Goal: Navigation & Orientation: Find specific page/section

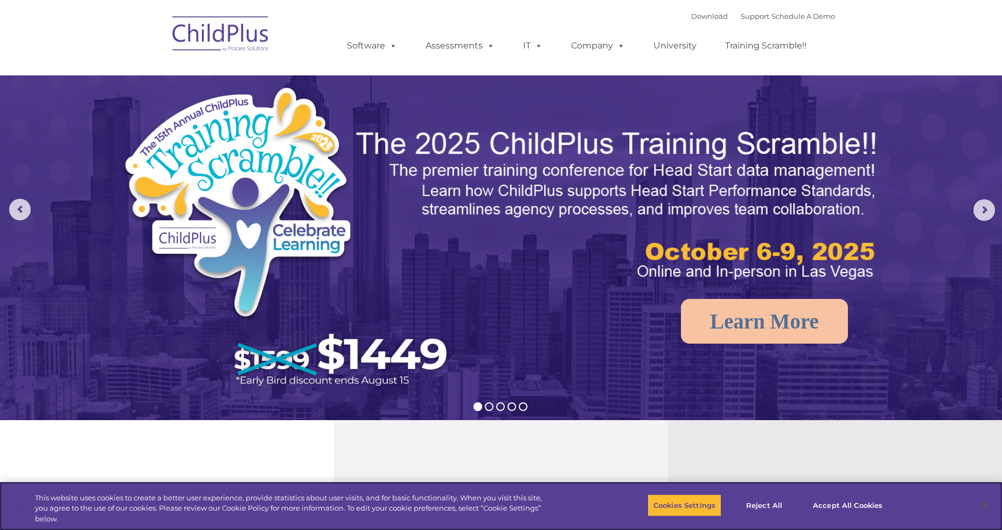
select select "MEDIUM"
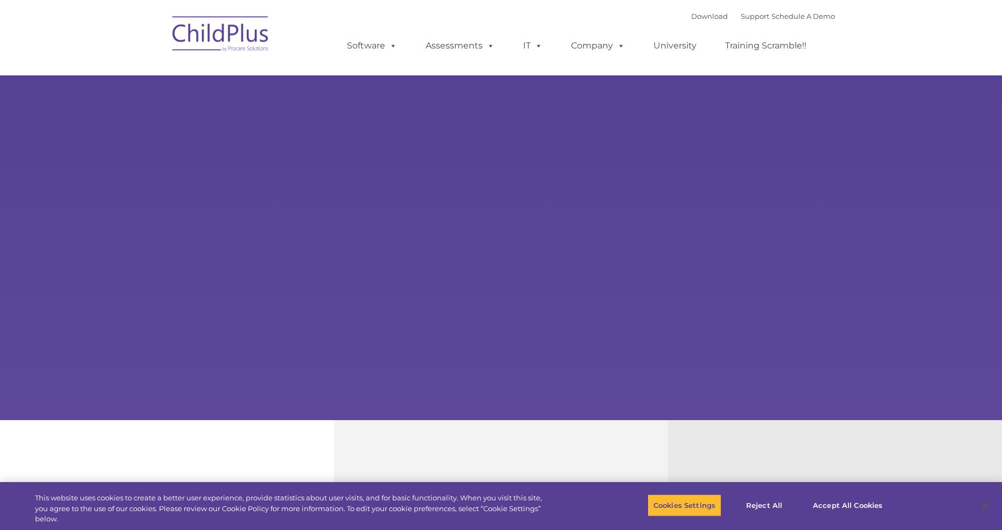
type input ""
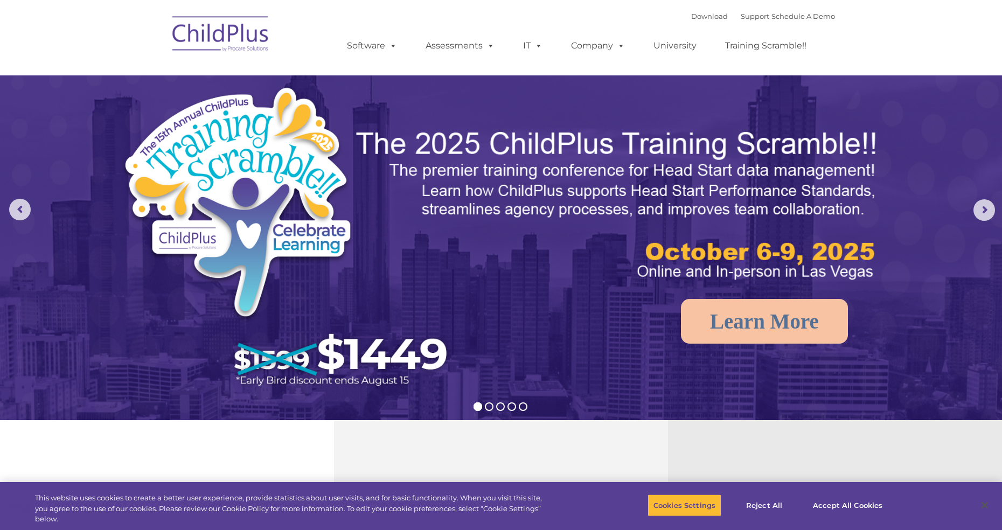
select select "MEDIUM"
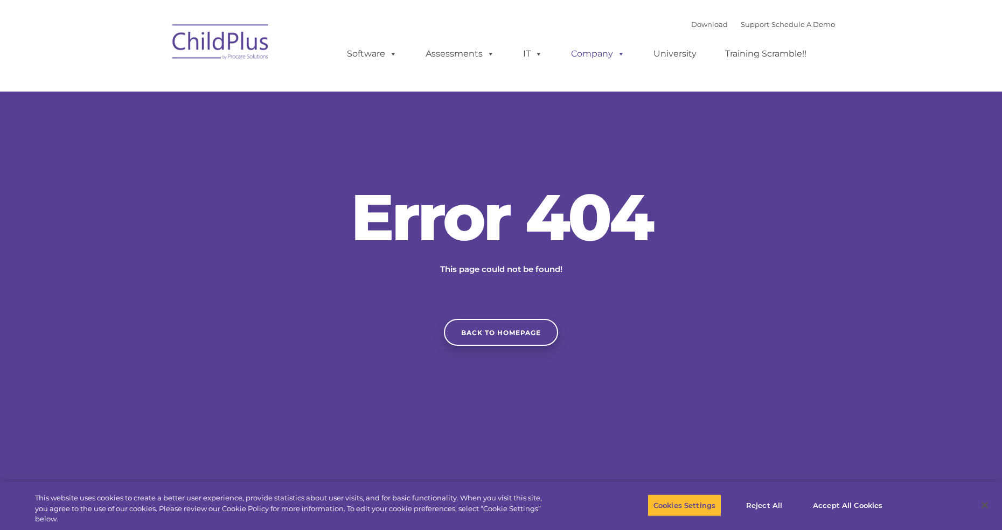
click at [616, 53] on span at bounding box center [619, 53] width 12 height 10
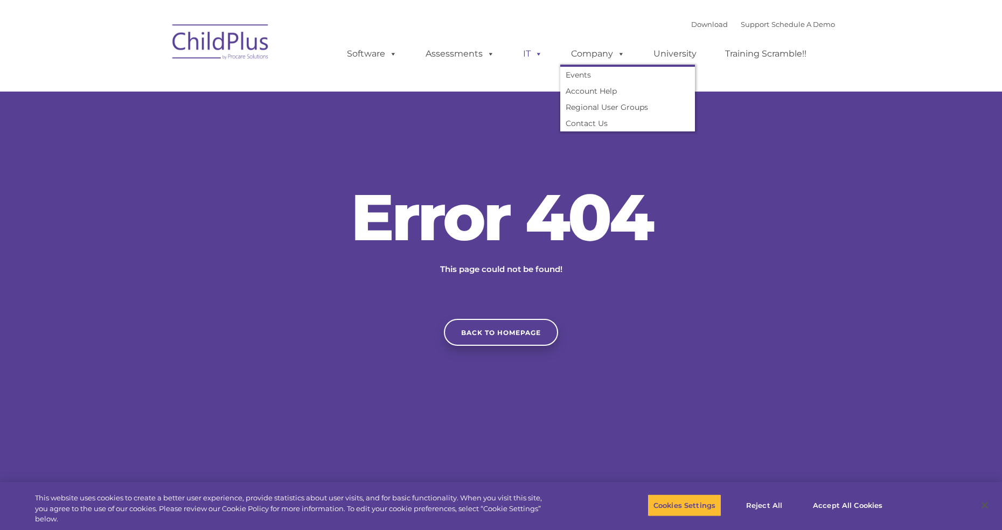
click at [539, 54] on span at bounding box center [536, 53] width 12 height 10
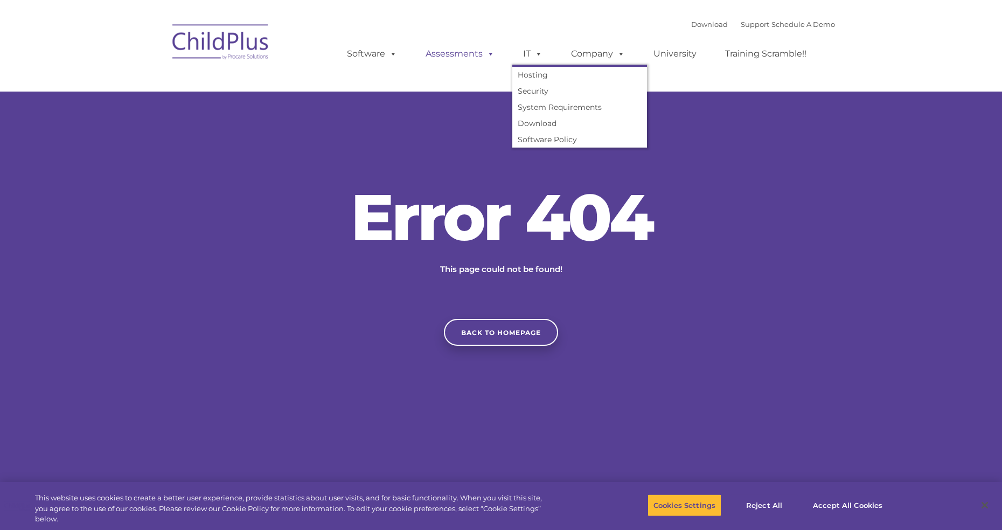
click at [485, 55] on span at bounding box center [489, 53] width 12 height 10
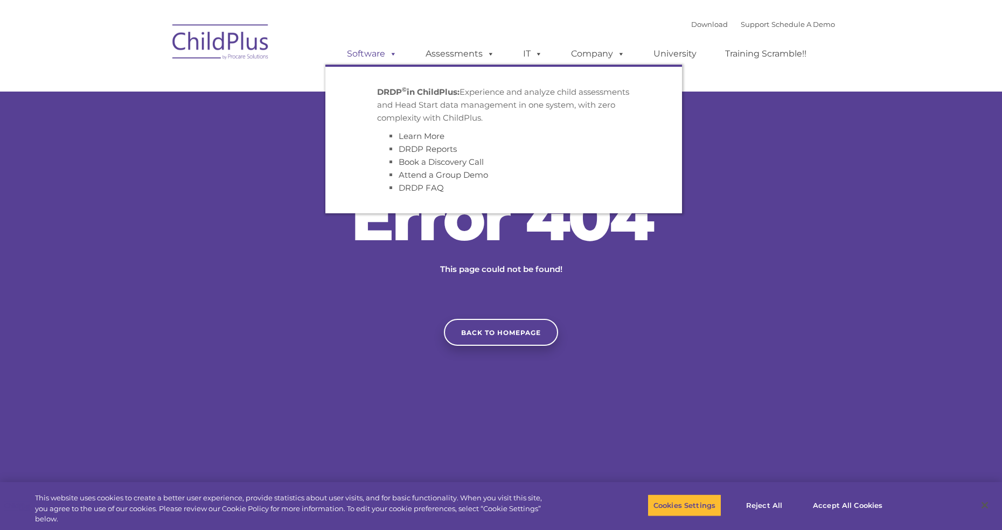
click at [381, 50] on link "Software" at bounding box center [372, 54] width 72 height 22
